Goal: Communication & Community: Participate in discussion

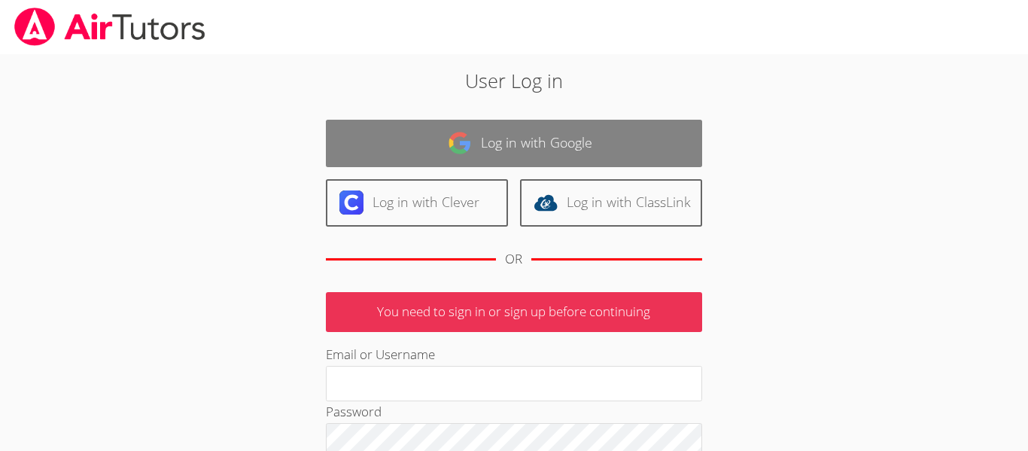
click at [564, 134] on link "Log in with Google" at bounding box center [514, 143] width 376 height 47
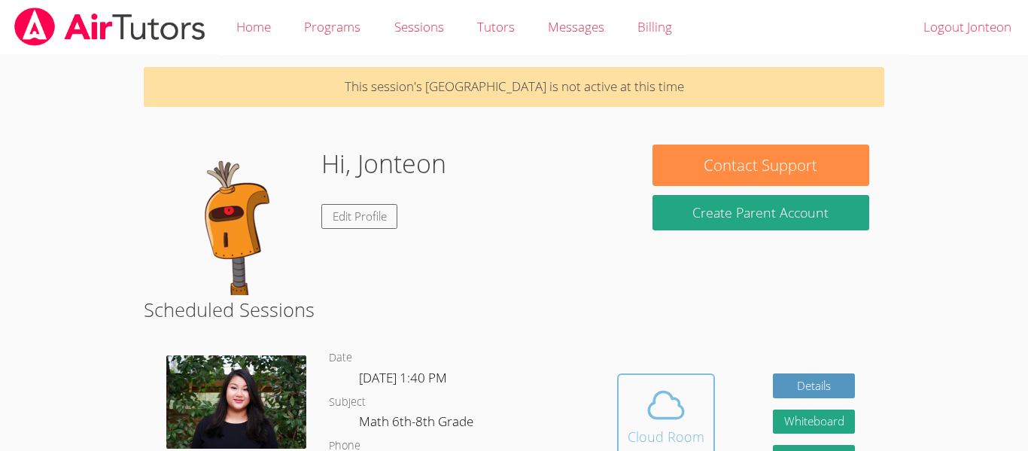
click at [668, 434] on div "Cloud Room" at bounding box center [666, 436] width 77 height 21
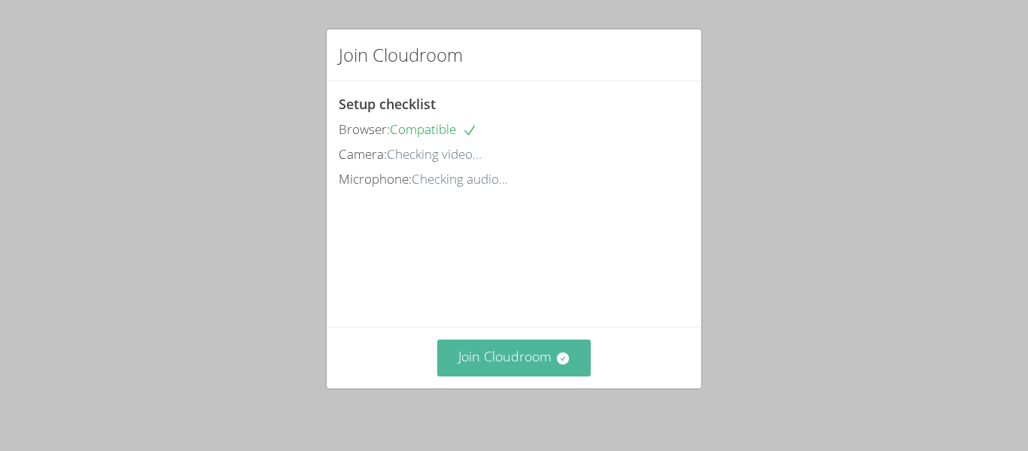
click at [558, 351] on icon at bounding box center [562, 358] width 15 height 15
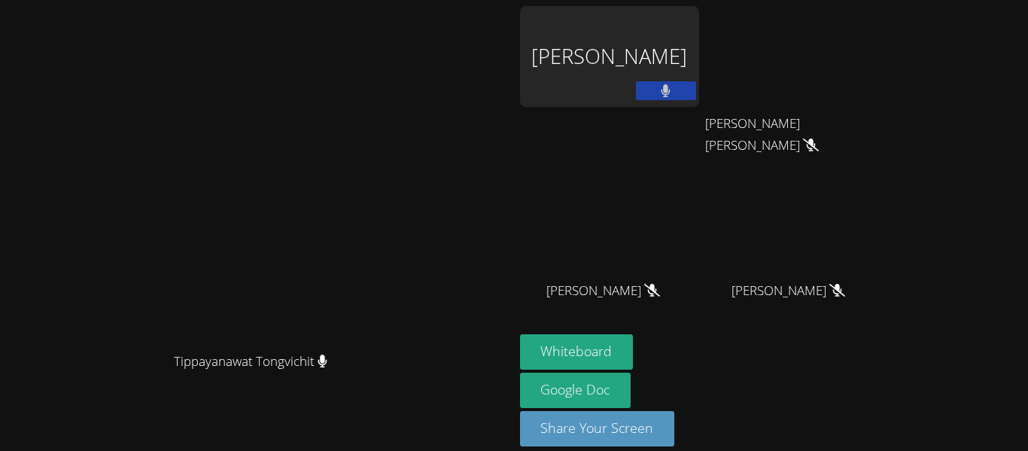
click at [696, 99] on button at bounding box center [666, 90] width 60 height 19
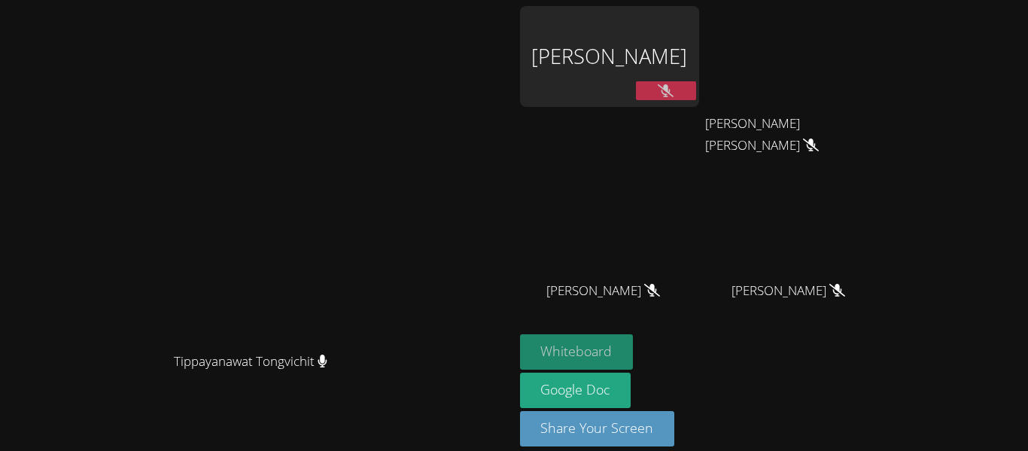
click at [634, 348] on button "Whiteboard" at bounding box center [577, 351] width 114 height 35
click at [696, 90] on button at bounding box center [666, 90] width 60 height 19
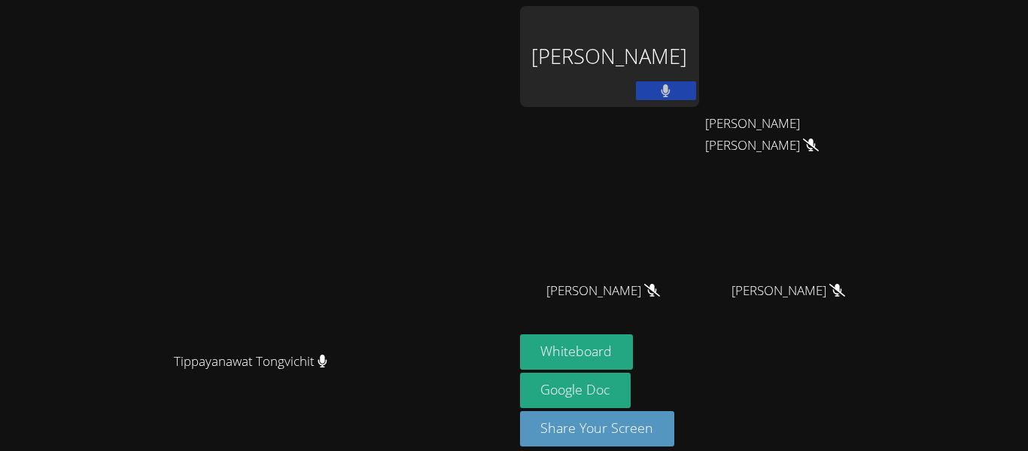
click at [671, 96] on icon at bounding box center [666, 90] width 9 height 13
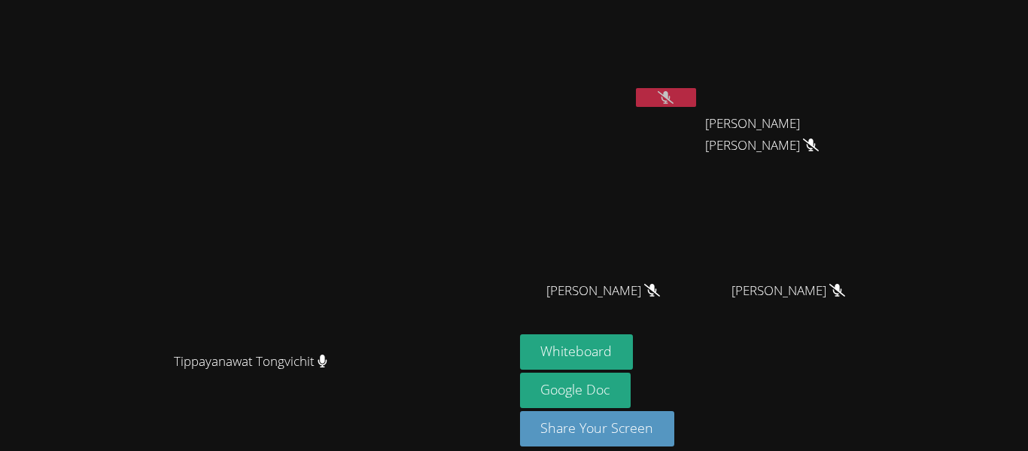
click at [696, 99] on button at bounding box center [666, 97] width 60 height 19
